Goal: Information Seeking & Learning: Check status

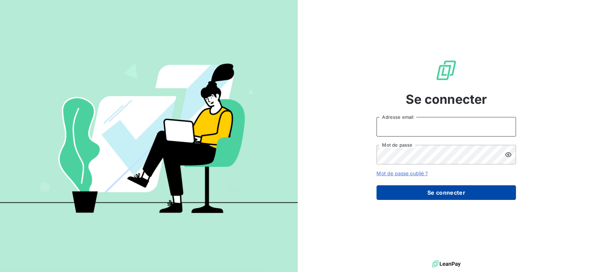
type input "[EMAIL_ADDRESS][DOMAIN_NAME]"
click at [443, 189] on button "Se connecter" at bounding box center [445, 192] width 139 height 15
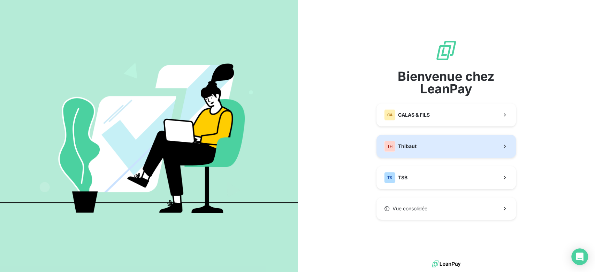
click at [437, 149] on button "TH Thibaut" at bounding box center [445, 146] width 139 height 23
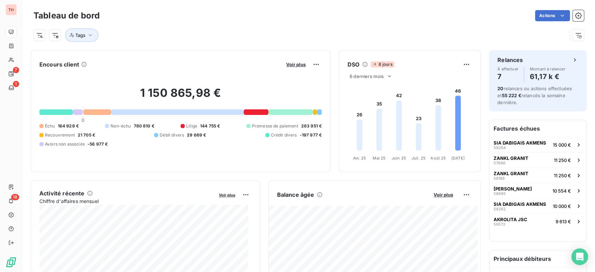
click at [288, 69] on div "Voir plus" at bounding box center [303, 64] width 38 height 11
click at [289, 67] on span "Voir plus" at bounding box center [296, 65] width 20 height 6
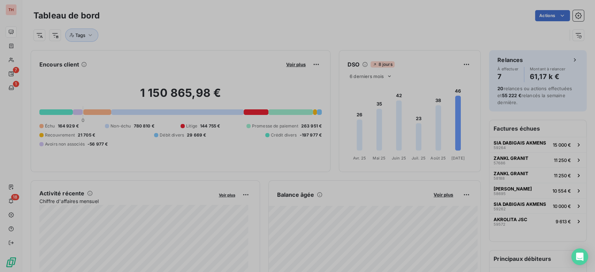
click at [291, 61] on div at bounding box center [297, 136] width 595 height 272
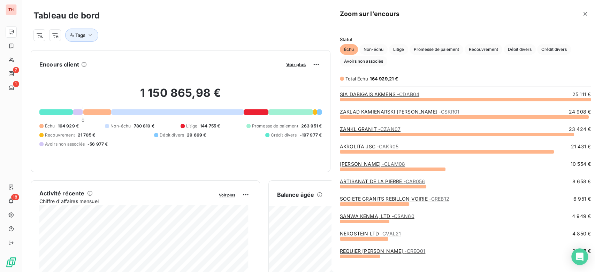
scroll to position [167, 262]
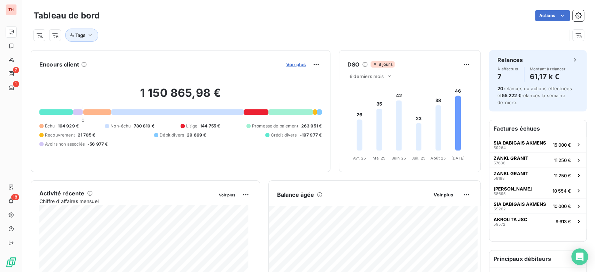
click at [293, 63] on span "Voir plus" at bounding box center [296, 65] width 20 height 6
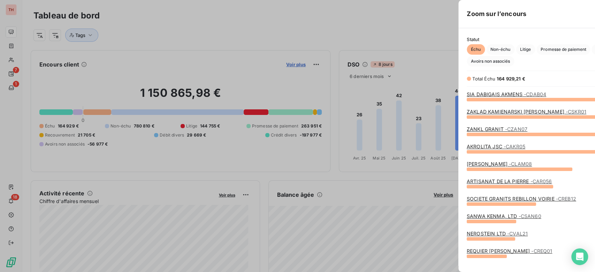
scroll to position [266, 262]
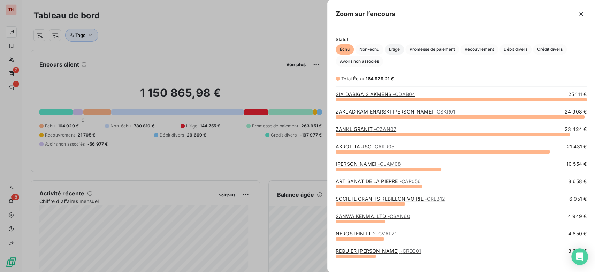
click at [388, 48] on span "Litige" at bounding box center [394, 49] width 19 height 10
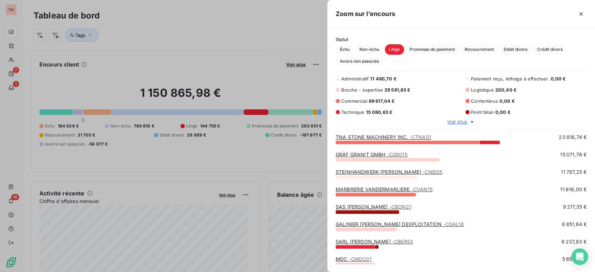
scroll to position [0, 0]
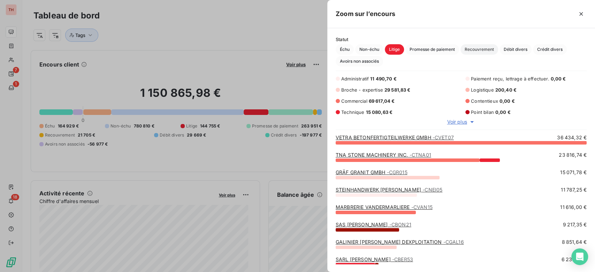
click at [484, 51] on span "Recouvrement" at bounding box center [479, 49] width 38 height 10
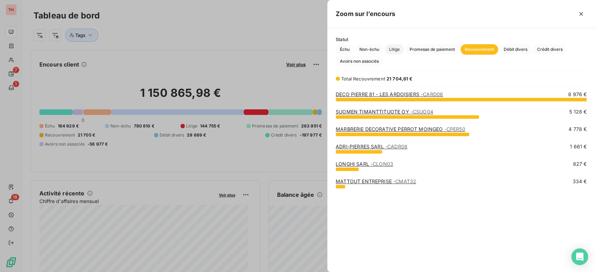
scroll to position [167, 262]
click at [397, 51] on span "Litige" at bounding box center [394, 49] width 19 height 10
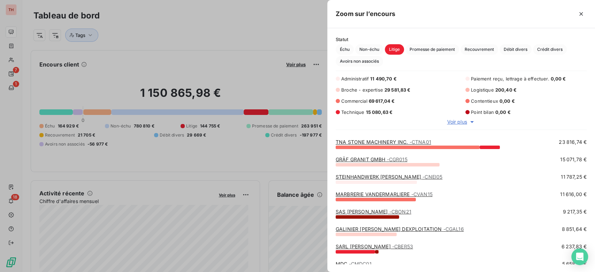
scroll to position [0, 0]
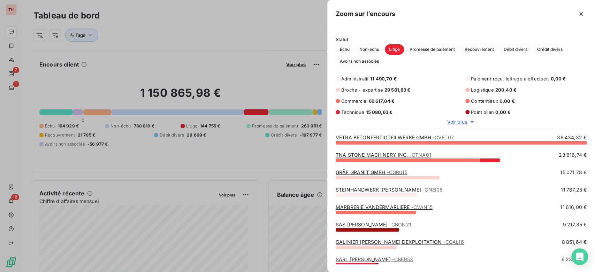
click at [277, 47] on div at bounding box center [297, 136] width 595 height 272
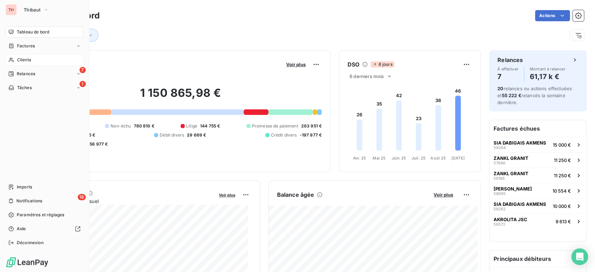
click at [32, 63] on div "Clients" at bounding box center [45, 59] width 78 height 11
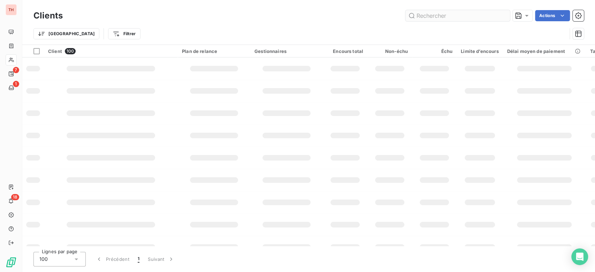
click at [429, 16] on input "text" at bounding box center [457, 15] width 105 height 11
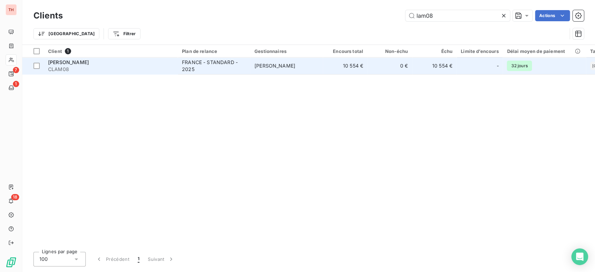
type input "lam08"
click at [358, 67] on td "10 554 €" at bounding box center [345, 65] width 45 height 17
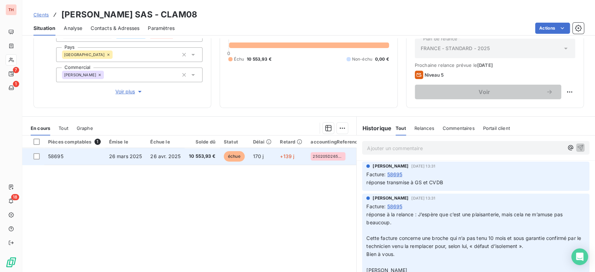
click at [69, 155] on td "58695" at bounding box center [74, 156] width 61 height 17
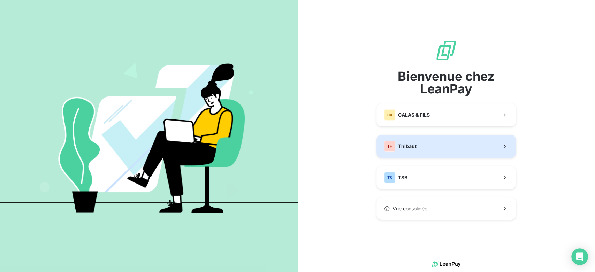
click at [433, 146] on button "TH Thibaut" at bounding box center [445, 146] width 139 height 23
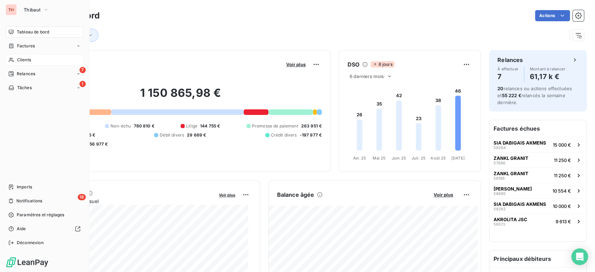
click at [41, 61] on div "Clients" at bounding box center [45, 59] width 78 height 11
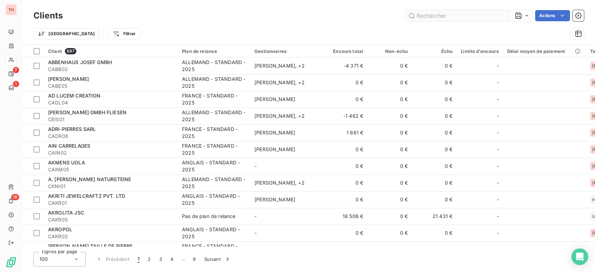
click at [442, 17] on input "text" at bounding box center [457, 15] width 105 height 11
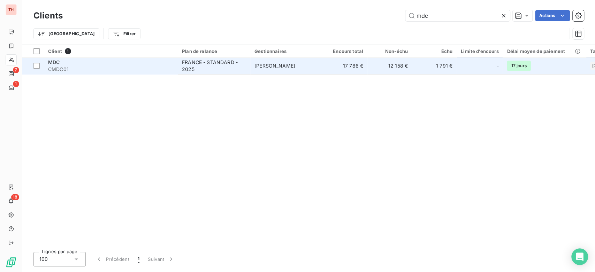
type input "mdc"
click at [339, 61] on td "17 786 €" at bounding box center [345, 65] width 45 height 17
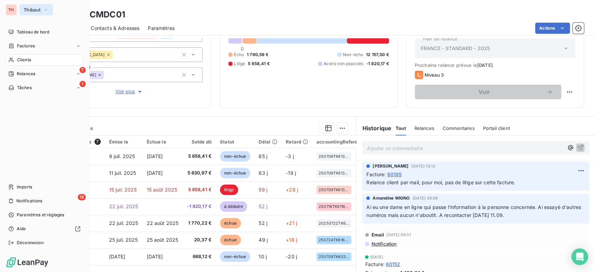
click at [36, 10] on span "Thibaut" at bounding box center [32, 10] width 17 height 6
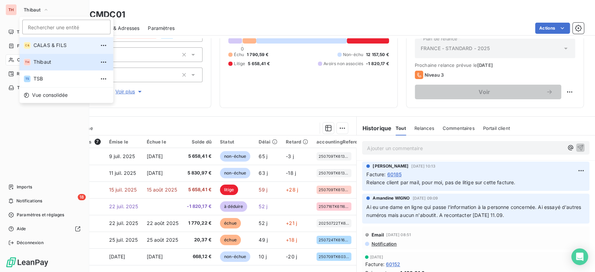
click at [55, 43] on span "CALAS & FILS" at bounding box center [64, 45] width 62 height 7
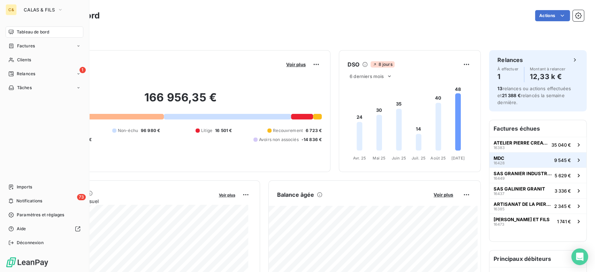
click at [518, 155] on button "MDC 16428 9 545 €" at bounding box center [537, 159] width 97 height 15
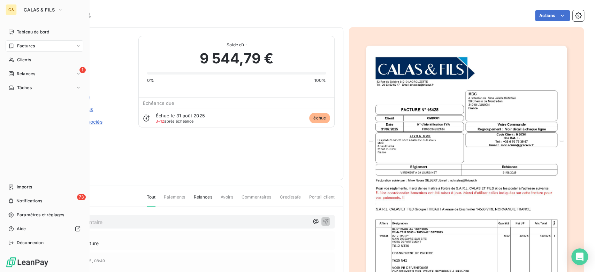
click at [125, 55] on div "Montant initial 9 544,79 €" at bounding box center [86, 61] width 88 height 13
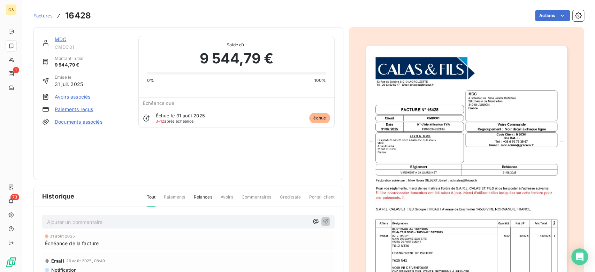
click at [194, 32] on div "MDC CMDC01 Montant initial 9 544,79 € Émise le [DATE] Avoirs associés Paiements…" at bounding box center [188, 103] width 310 height 153
click at [62, 39] on link "MDC" at bounding box center [60, 39] width 11 height 6
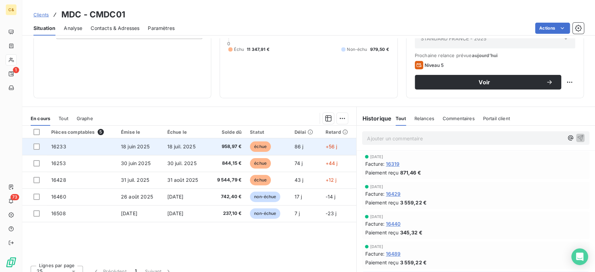
scroll to position [95, 0]
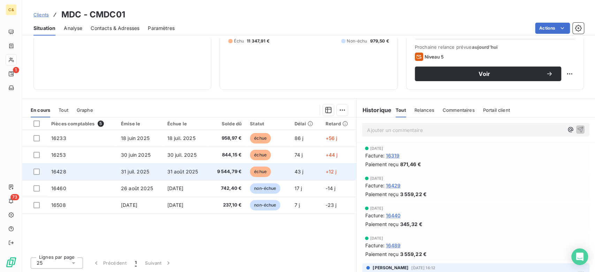
click at [184, 169] on span "31 août 2025" at bounding box center [182, 172] width 31 height 6
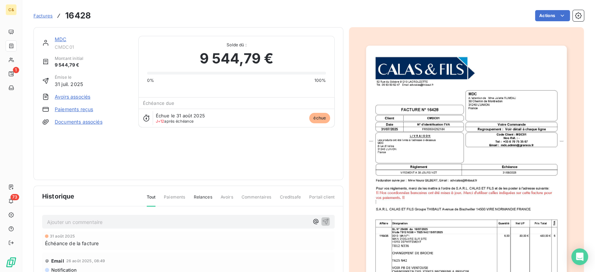
click at [424, 204] on img "button" at bounding box center [466, 188] width 200 height 284
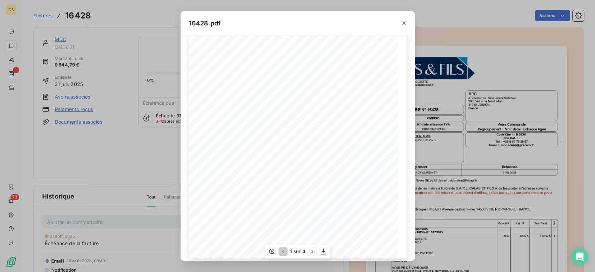
scroll to position [86, 0]
click at [312, 253] on icon "button" at bounding box center [312, 251] width 7 height 7
click at [309, 249] on icon "button" at bounding box center [312, 251] width 7 height 7
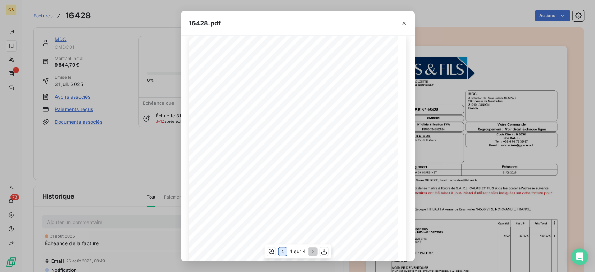
click at [282, 251] on icon "button" at bounding box center [282, 251] width 2 height 3
click at [279, 251] on icon "button" at bounding box center [282, 251] width 7 height 7
click at [283, 251] on icon "button" at bounding box center [282, 251] width 7 height 7
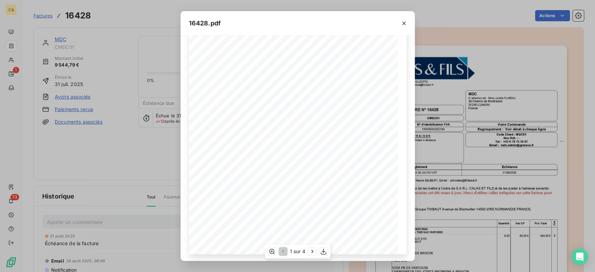
scroll to position [86, 0]
click at [309, 250] on icon "button" at bounding box center [312, 251] width 7 height 7
click at [312, 250] on icon "button" at bounding box center [312, 251] width 2 height 3
click at [149, 178] on div "16428.pdf [STREET_ADDRESS]. 05 63 50 62 47 Email: [EMAIL_ADDRESS][DOMAIN_NAME] …" at bounding box center [297, 136] width 595 height 272
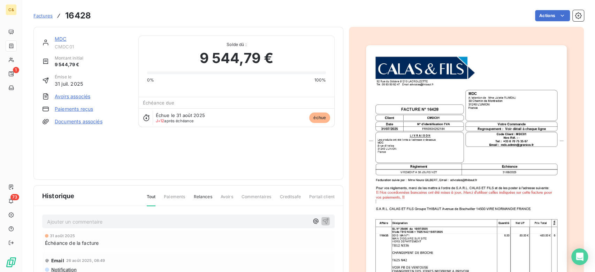
scroll to position [0, 0]
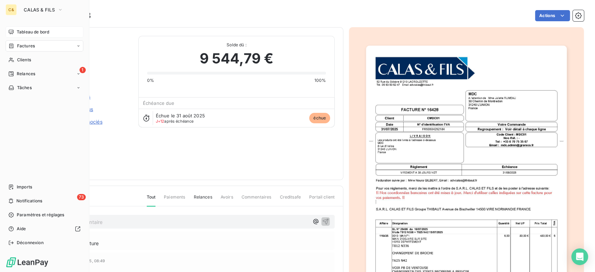
click at [17, 33] on span "Tableau de bord" at bounding box center [33, 32] width 32 height 6
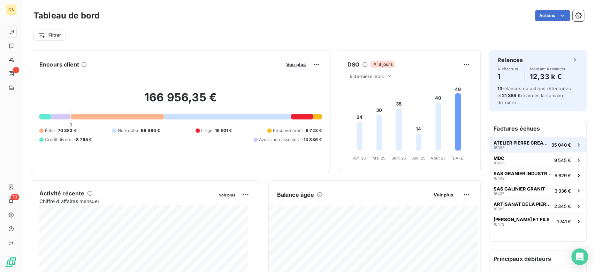
click at [529, 141] on span "ATELIER PIERRE CREATIVE" at bounding box center [520, 143] width 55 height 6
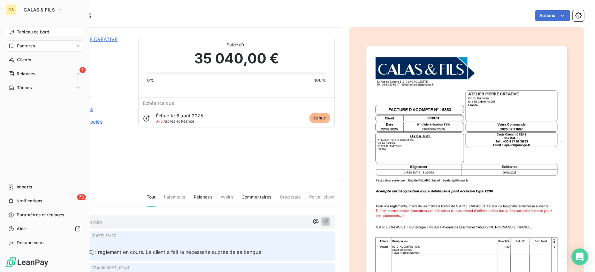
click at [33, 37] on div "Tableau de bord" at bounding box center [45, 31] width 78 height 11
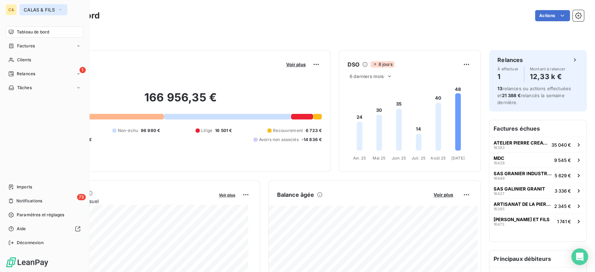
click at [37, 10] on span "CALAS & FILS" at bounding box center [39, 10] width 31 height 6
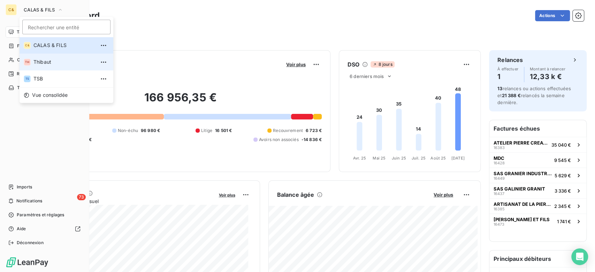
click at [42, 59] on span "Thibaut" at bounding box center [64, 62] width 62 height 7
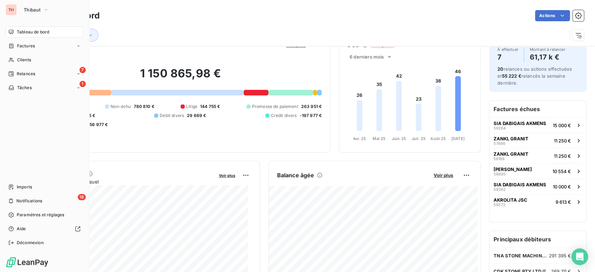
scroll to position [39, 0]
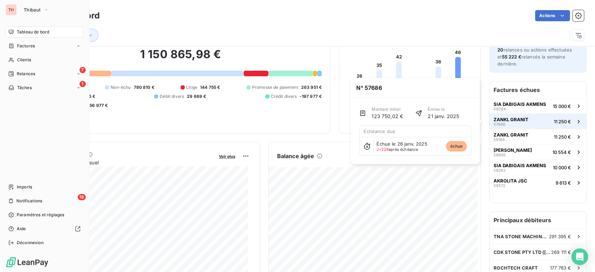
click at [495, 122] on span "57686" at bounding box center [499, 124] width 12 height 4
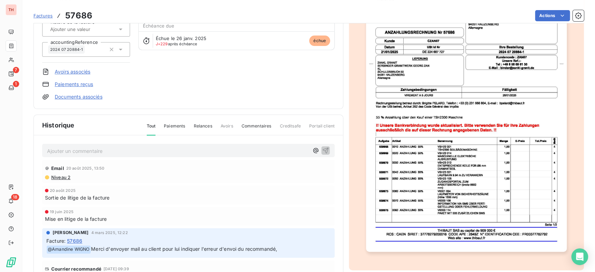
scroll to position [93, 0]
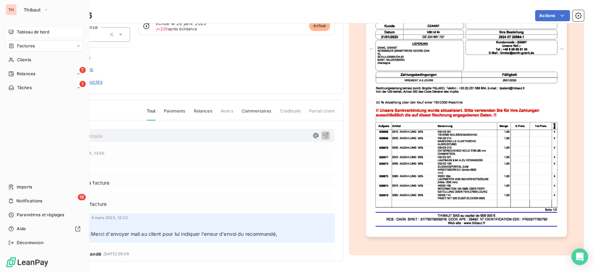
click at [11, 28] on div "Tableau de bord" at bounding box center [45, 31] width 78 height 11
